Goal: Check status

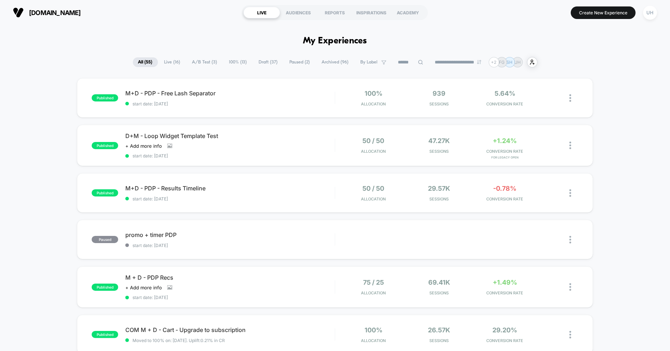
click at [297, 61] on span "Paused ( 2 )" at bounding box center [299, 62] width 31 height 10
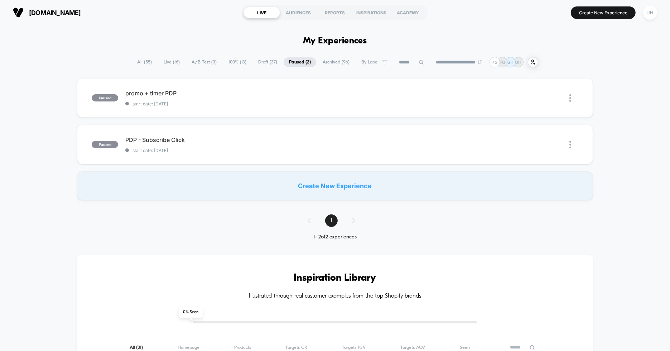
click at [419, 63] on icon at bounding box center [421, 61] width 5 height 5
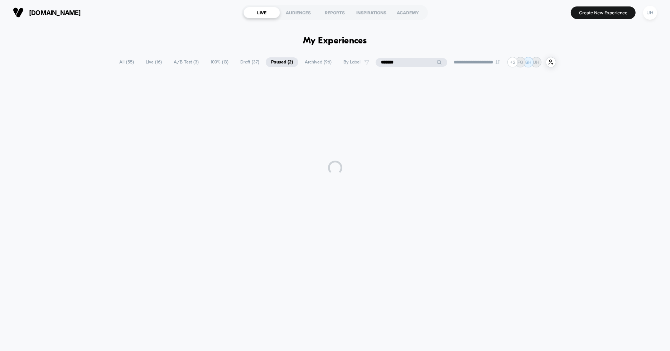
type input "*******"
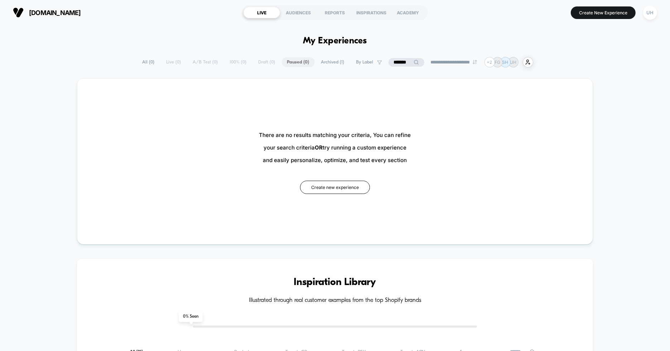
click at [316, 62] on span "Archived ( 1 )" at bounding box center [333, 62] width 34 height 10
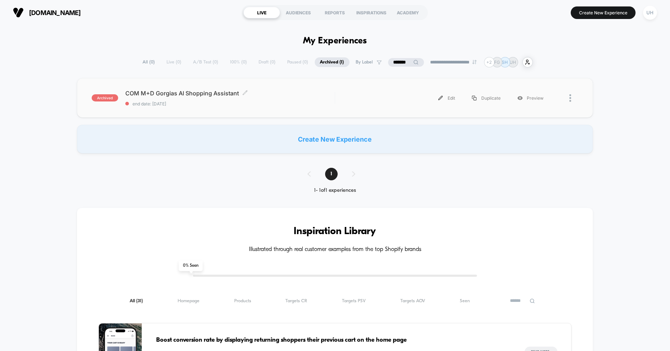
click at [231, 92] on span "COM M+D Gorgias AI Shopping Assistant Click to edit experience details" at bounding box center [229, 93] width 209 height 7
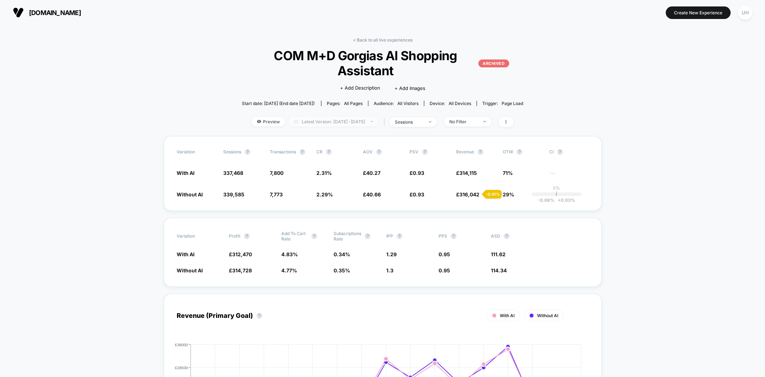
click at [317, 120] on span "Latest Version: [DATE] - [DATE]" at bounding box center [334, 122] width 90 height 10
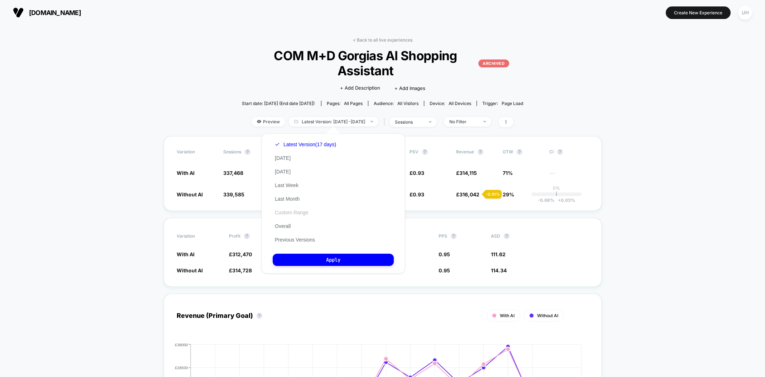
click at [292, 212] on button "Custom Range" at bounding box center [292, 212] width 38 height 6
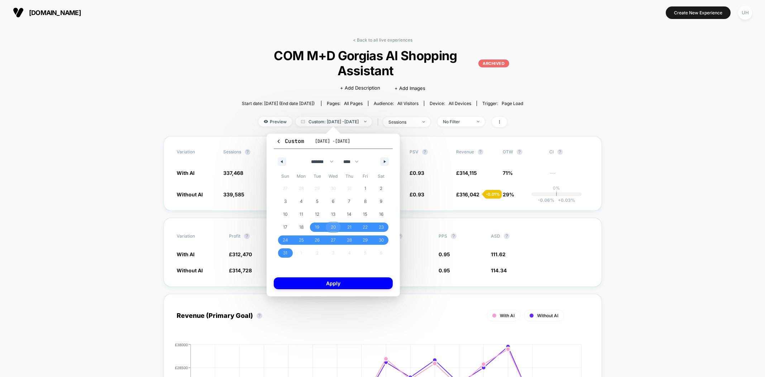
click at [329, 226] on span "20" at bounding box center [333, 226] width 16 height 9
click at [286, 238] on span "24" at bounding box center [285, 239] width 5 height 13
click at [332, 240] on span "27" at bounding box center [333, 239] width 5 height 13
click at [289, 254] on span "31" at bounding box center [285, 252] width 16 height 9
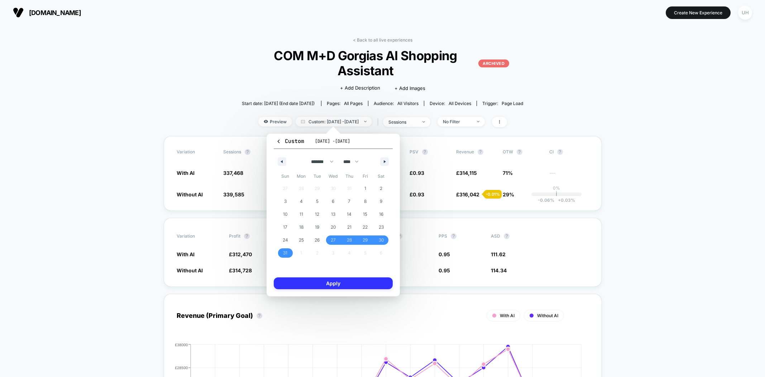
click at [338, 282] on button "Apply" at bounding box center [333, 283] width 119 height 12
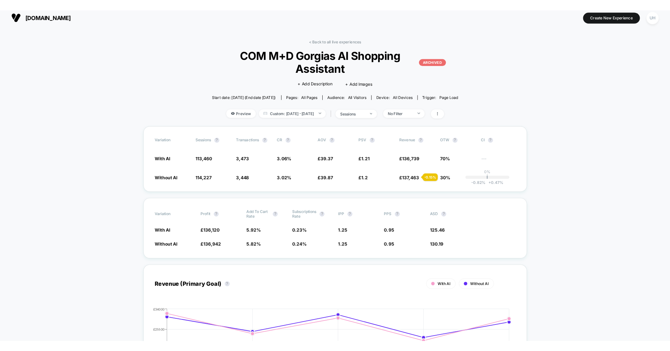
scroll to position [4, 0]
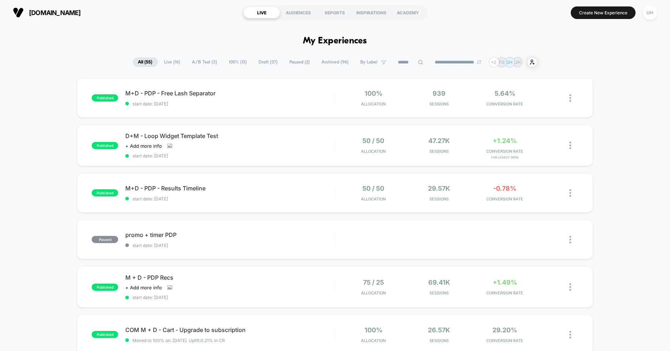
click at [332, 62] on span "Archived ( 96 )" at bounding box center [336, 62] width 38 height 10
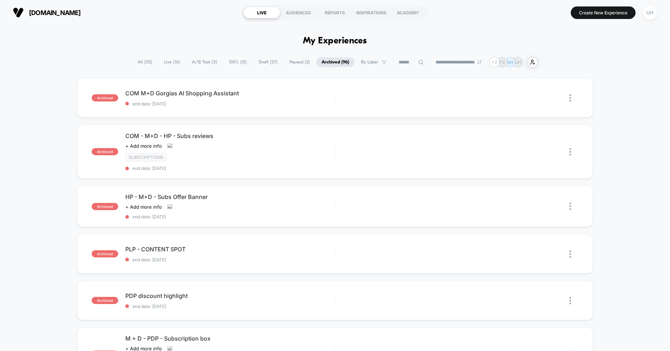
click at [418, 64] on icon at bounding box center [420, 61] width 5 height 5
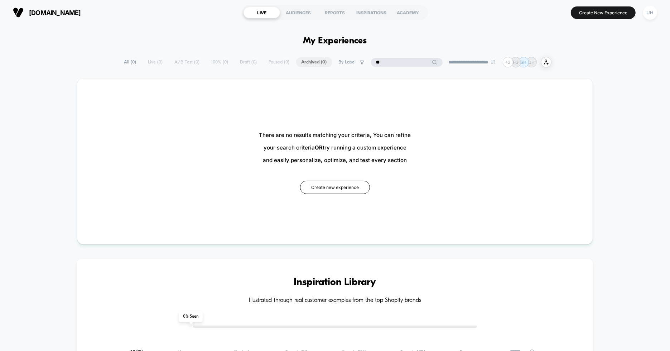
type input "*"
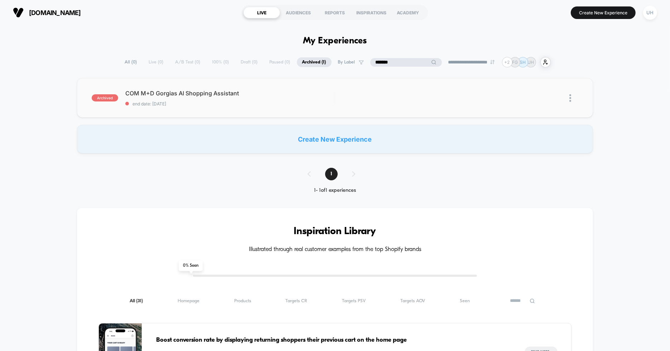
type input "*******"
click at [268, 95] on span "COM M+D Gorgias AI Shopping Assistant Click to edit experience details" at bounding box center [229, 93] width 209 height 7
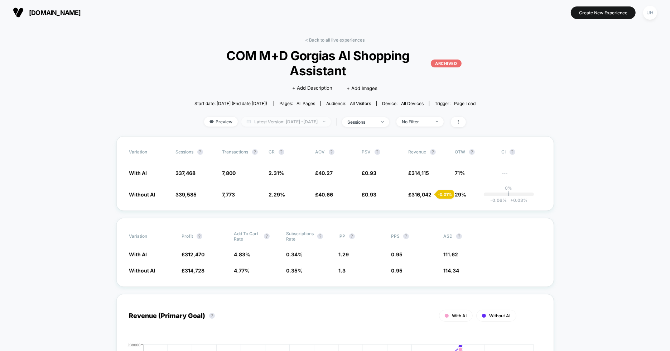
click at [280, 119] on span "Latest Version: [DATE] - [DATE]" at bounding box center [286, 122] width 90 height 10
select select "*"
select select "****"
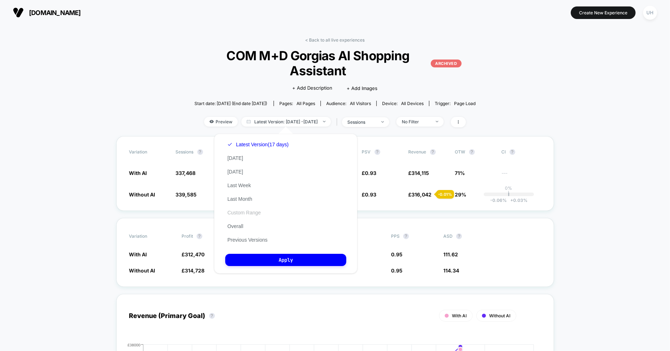
click at [237, 214] on button "Custom Range" at bounding box center [244, 212] width 38 height 6
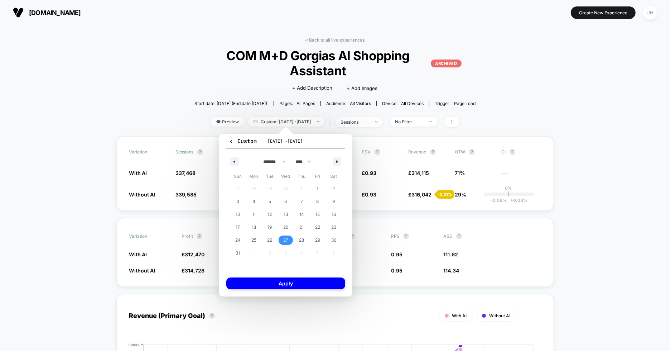
click at [284, 238] on span "27" at bounding box center [285, 239] width 5 height 13
click at [234, 251] on span "31" at bounding box center [238, 252] width 16 height 9
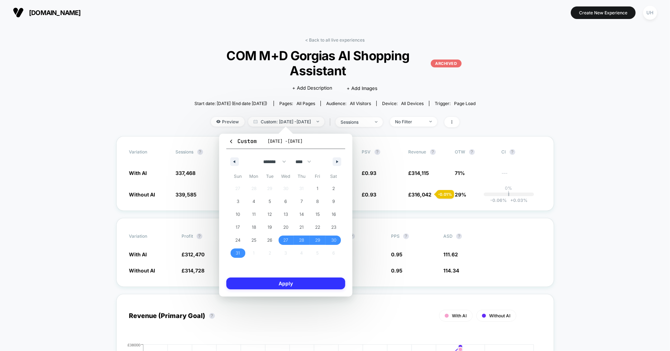
click at [259, 285] on button "Apply" at bounding box center [285, 283] width 119 height 12
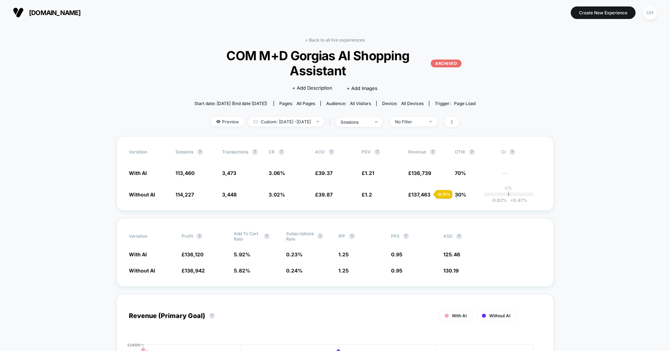
scroll to position [112, 0]
